Goal: Share content

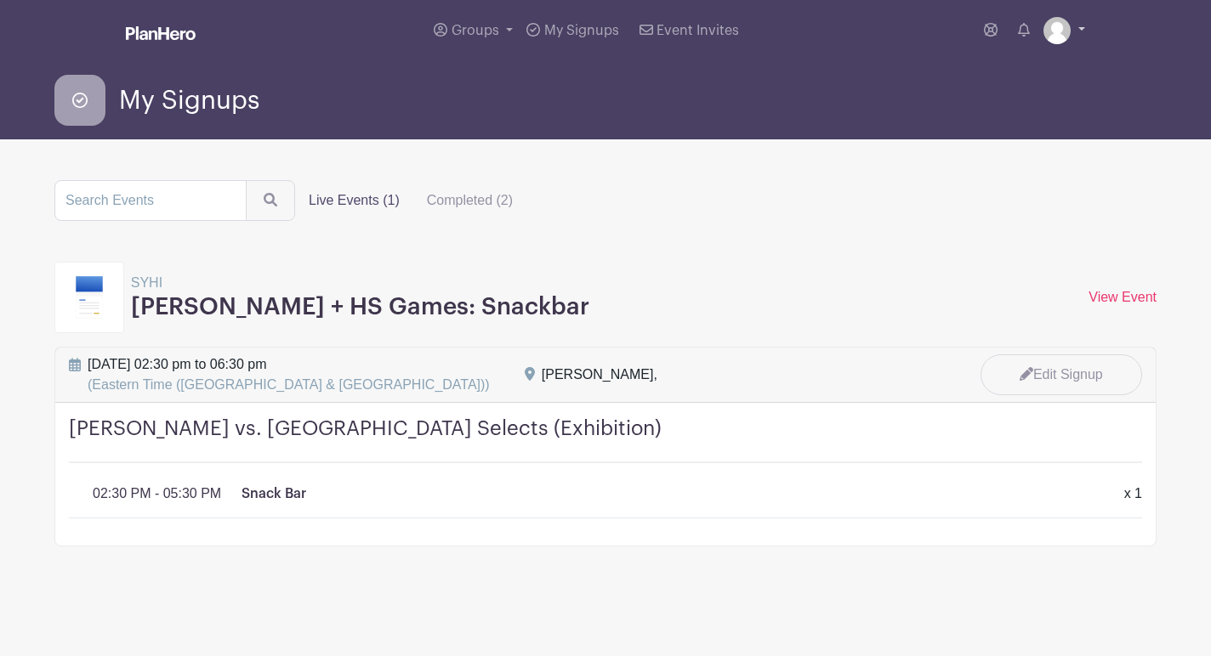
click at [1060, 26] on img at bounding box center [1056, 30] width 27 height 27
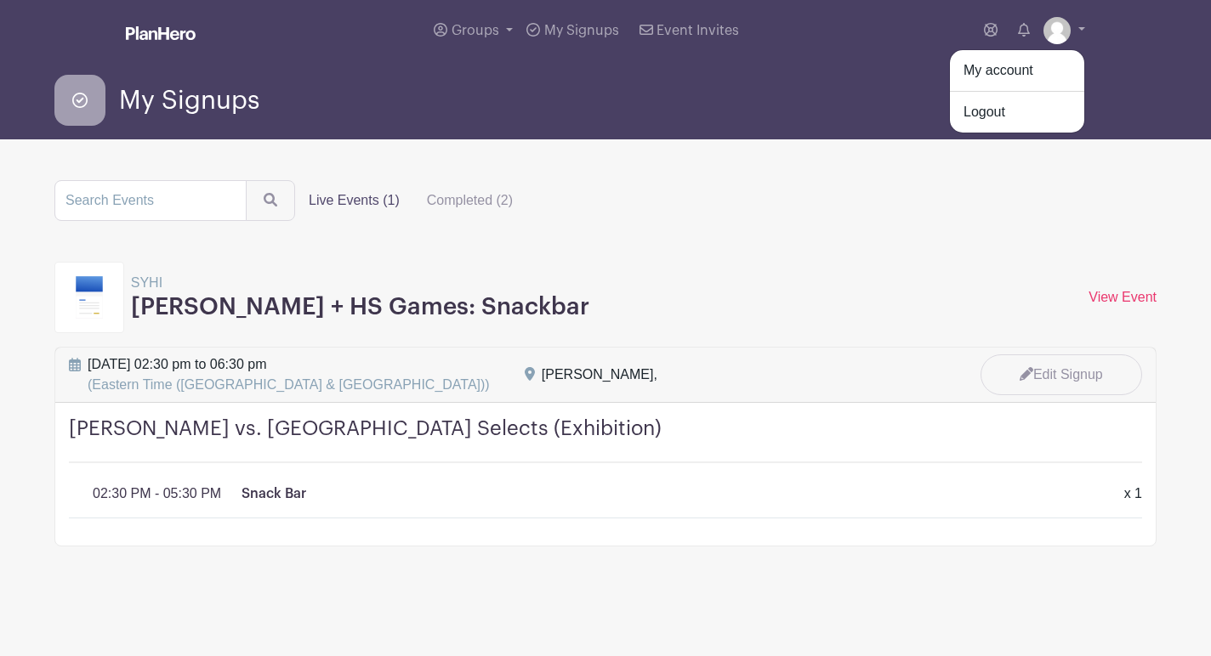
click at [690, 153] on main "Groups All Groups [GEOGRAPHIC_DATA] My Signups Event Invites My account Logout …" at bounding box center [605, 326] width 1211 height 653
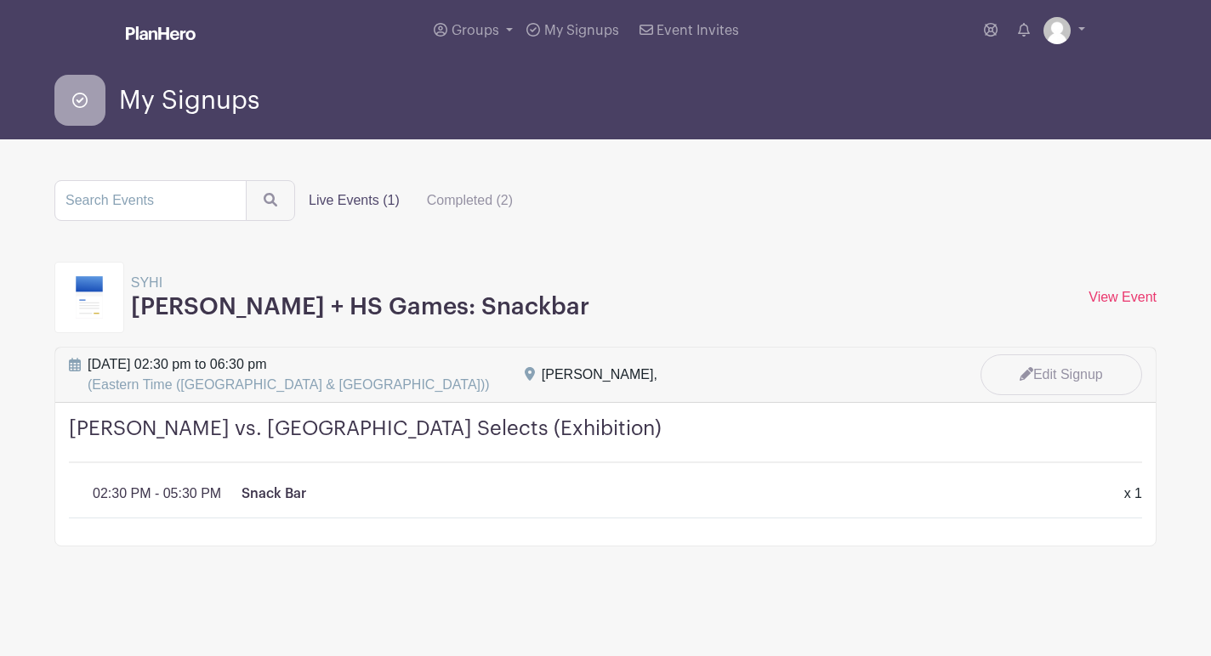
click at [215, 302] on h3 "[PERSON_NAME] + HS Games: Snackbar" at bounding box center [360, 307] width 458 height 29
click at [143, 46] on link at bounding box center [161, 35] width 70 height 30
click at [147, 37] on img at bounding box center [161, 33] width 70 height 14
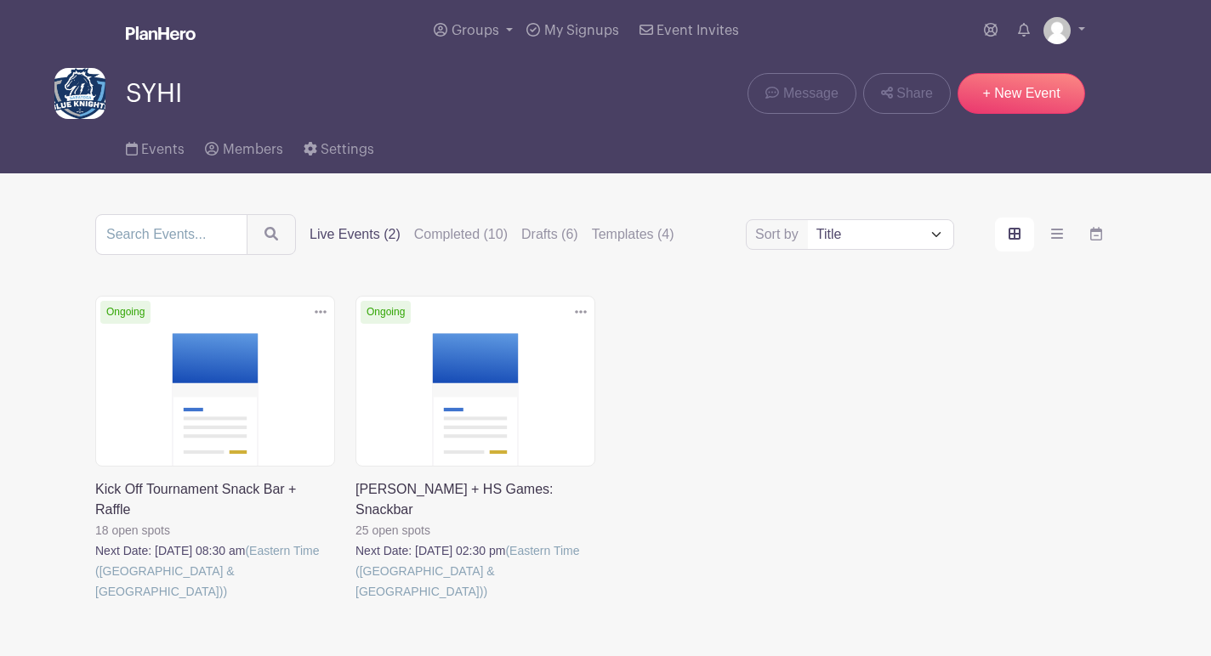
click at [95, 602] on link at bounding box center [95, 602] width 0 height 0
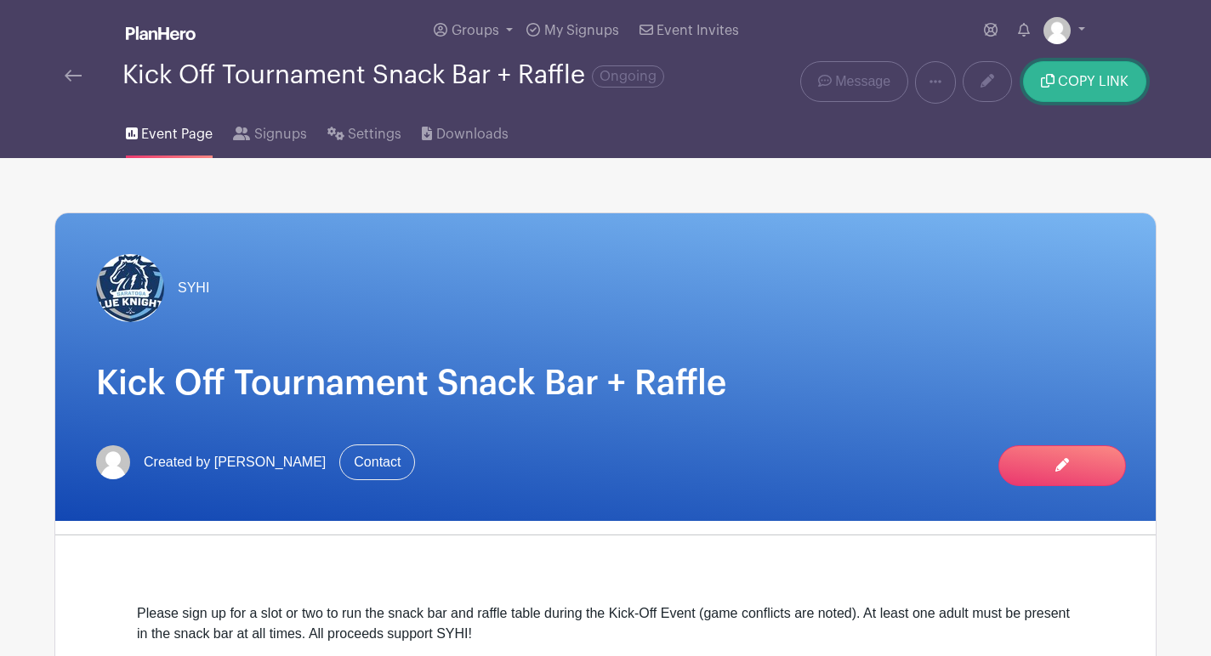
click at [1071, 78] on span "COPY LINK" at bounding box center [1093, 82] width 71 height 14
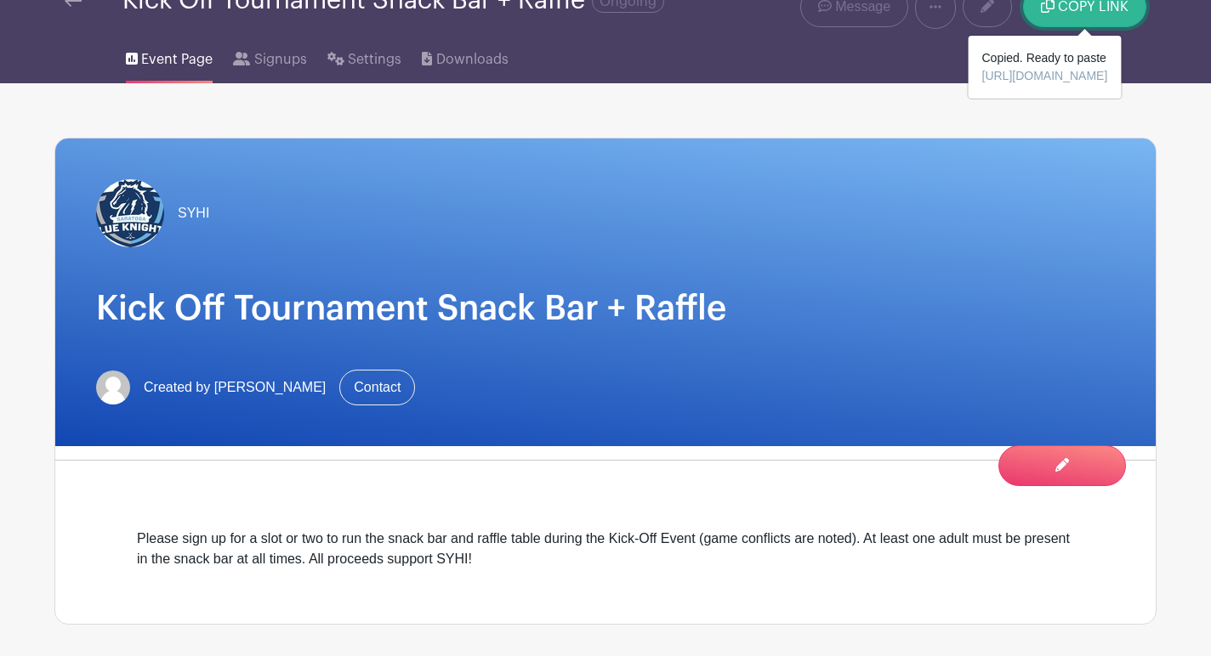
scroll to position [57, 0]
